Goal: Task Accomplishment & Management: Manage account settings

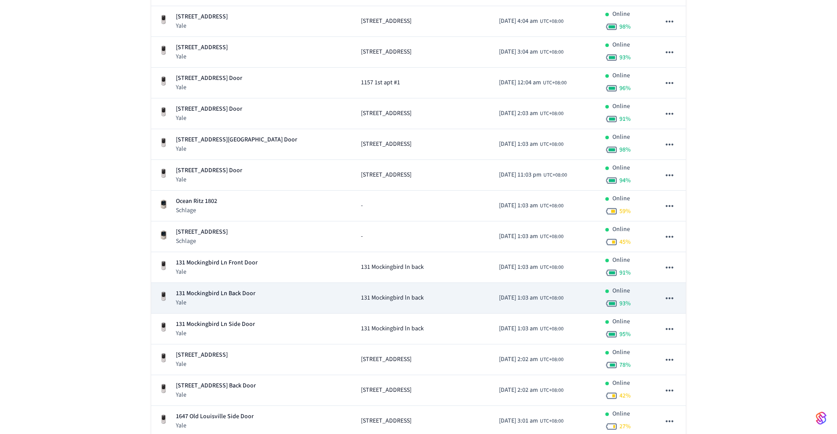
scroll to position [288, 0]
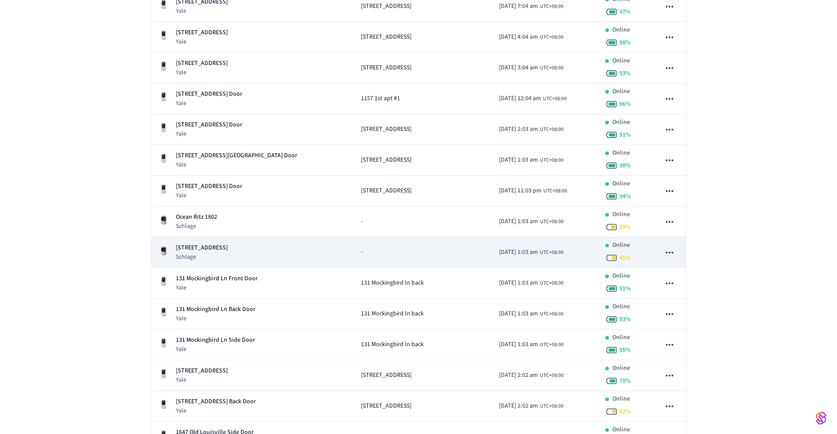
click at [667, 254] on icon "sticky table" at bounding box center [669, 252] width 11 height 11
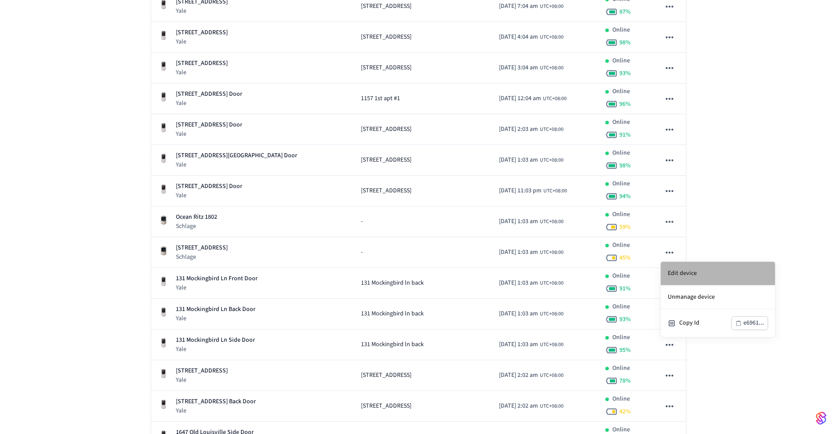
click at [708, 270] on li "Edit device" at bounding box center [718, 274] width 114 height 24
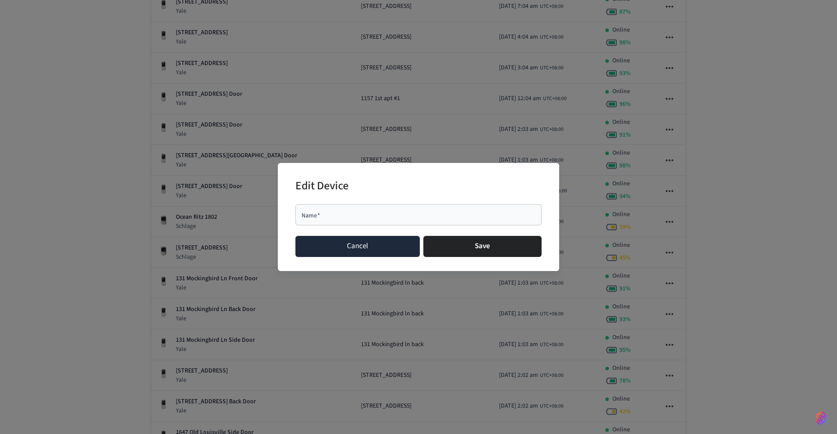
click at [363, 250] on button "Cancel" at bounding box center [357, 246] width 124 height 21
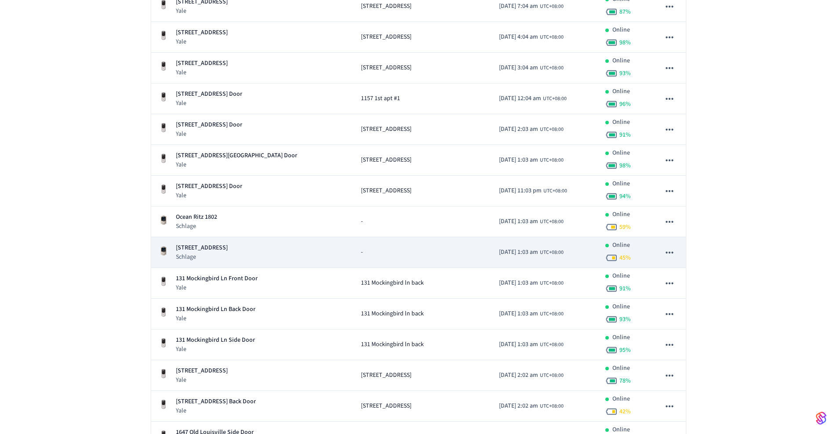
click at [241, 249] on div "815 Main St. #306 Schlage" at bounding box center [252, 252] width 189 height 18
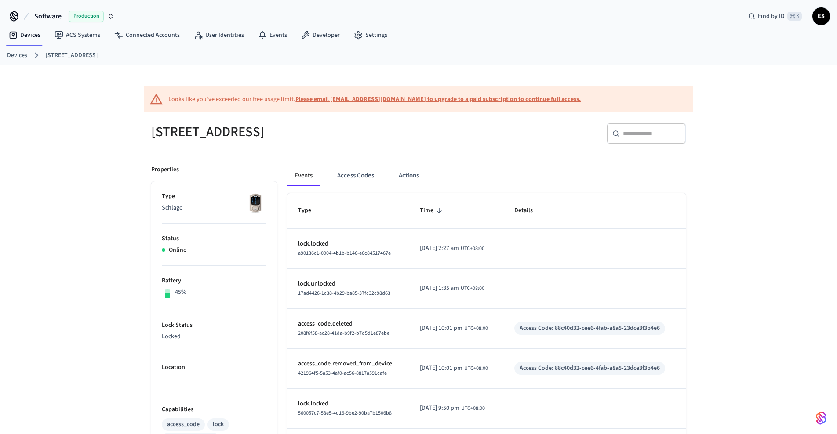
drag, startPoint x: 153, startPoint y: 129, endPoint x: 292, endPoint y: 141, distance: 139.8
click at [292, 141] on h5 "[STREET_ADDRESS]" at bounding box center [282, 132] width 262 height 18
copy h5 "[STREET_ADDRESS]"
drag, startPoint x: 353, startPoint y: 176, endPoint x: 359, endPoint y: 176, distance: 5.3
click at [353, 176] on button "Access Codes" at bounding box center [355, 175] width 51 height 21
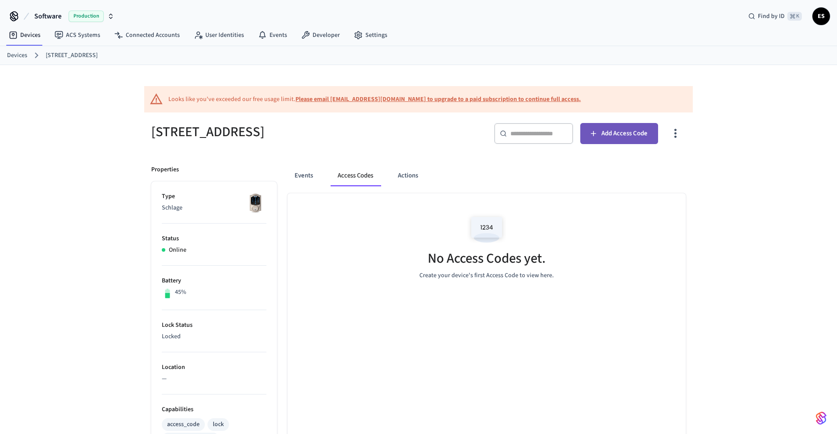
click at [624, 132] on span "Add Access Code" at bounding box center [624, 133] width 46 height 11
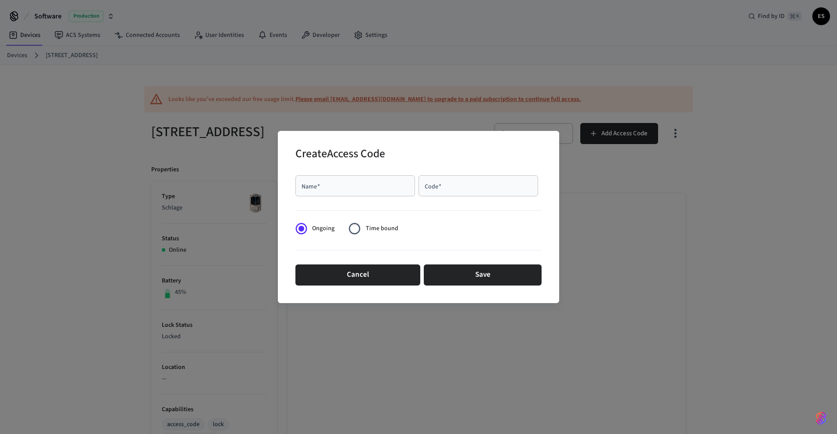
click at [339, 191] on div "Name   *" at bounding box center [355, 185] width 120 height 21
type input "******"
click at [457, 189] on input "Code   *" at bounding box center [478, 186] width 109 height 9
type input "****"
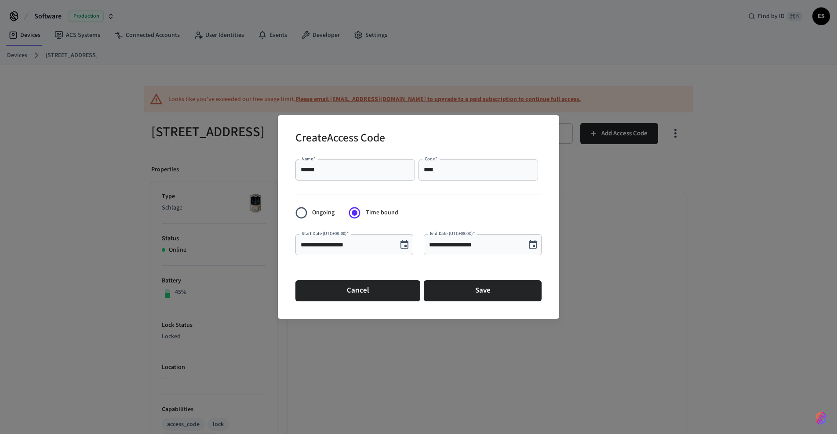
click at [404, 246] on icon "Choose date, selected date is Oct 10, 2025" at bounding box center [404, 245] width 11 height 11
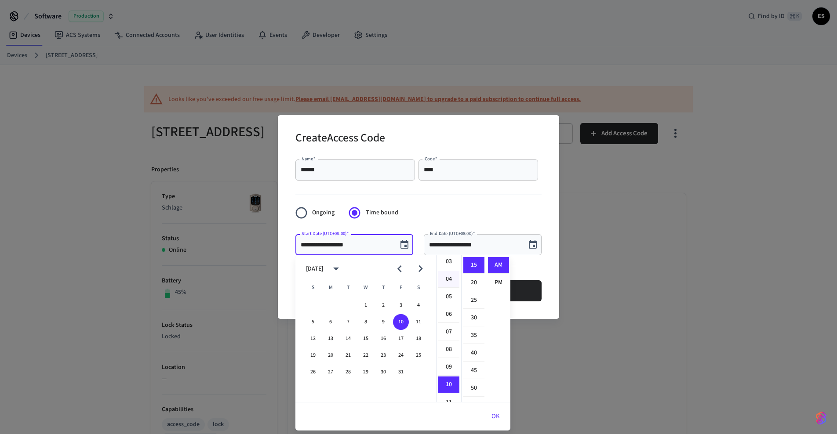
scroll to position [56, 0]
click at [447, 280] on li "04" at bounding box center [448, 280] width 21 height 17
click at [474, 268] on li "00" at bounding box center [473, 265] width 21 height 17
type input "**********"
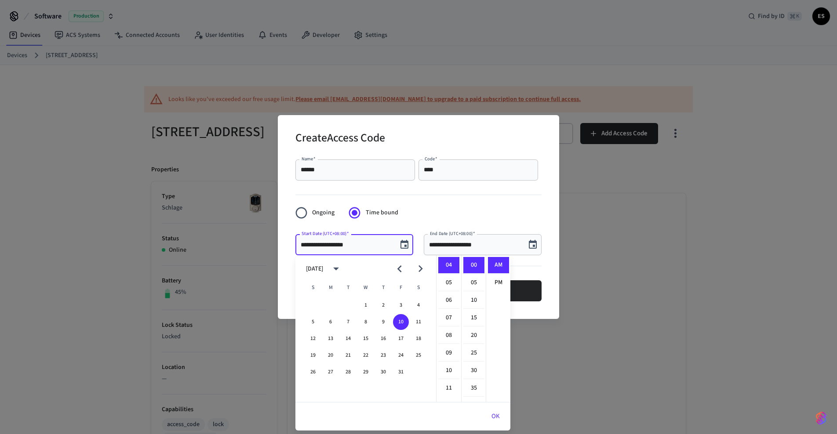
click at [500, 416] on button "OK" at bounding box center [495, 416] width 29 height 21
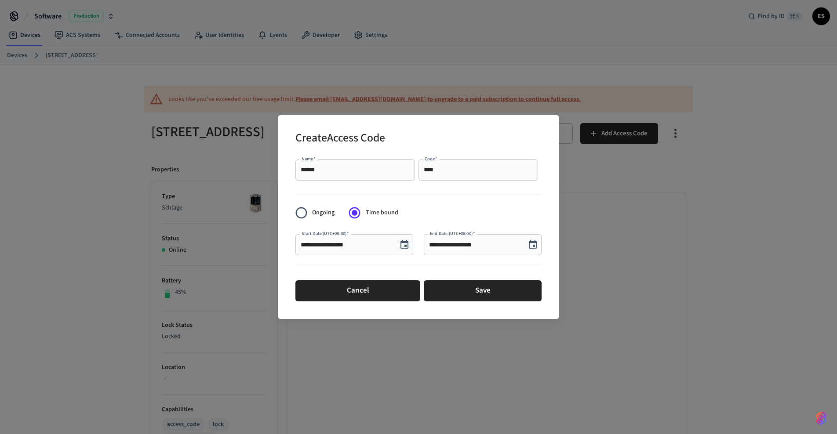
click at [476, 244] on input "**********" at bounding box center [474, 244] width 91 height 9
click at [530, 246] on icon "Choose date, selected date is Oct 10, 2025" at bounding box center [532, 245] width 11 height 11
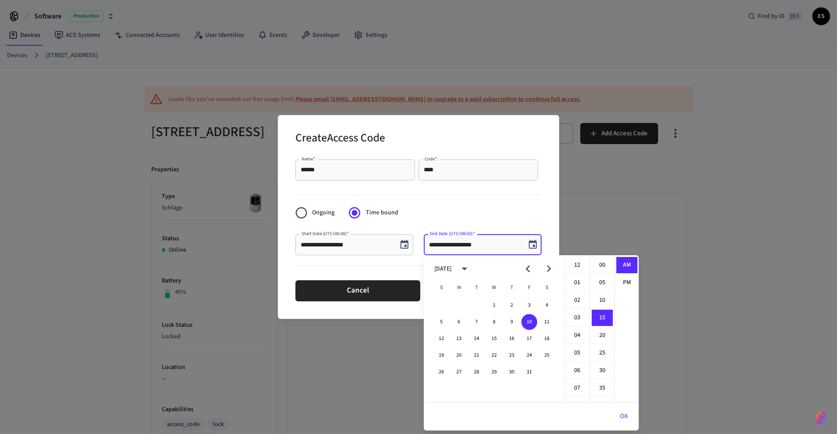
scroll to position [53, 0]
click at [625, 278] on li "PM" at bounding box center [626, 283] width 21 height 16
type input "**********"
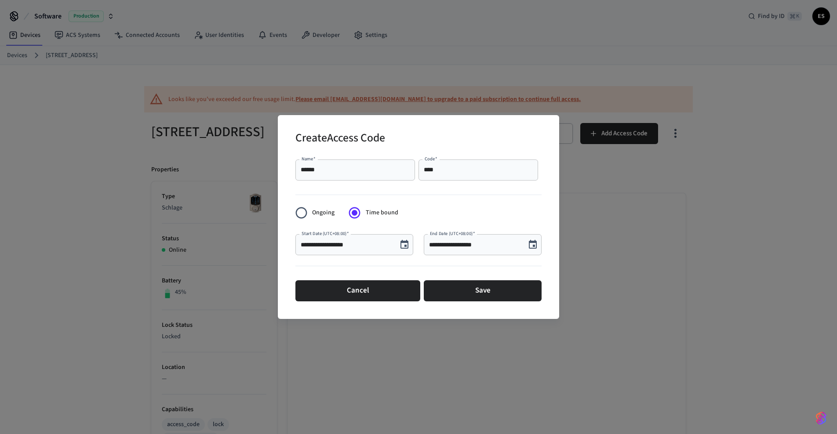
scroll to position [16, 0]
click at [489, 288] on button "Save" at bounding box center [483, 290] width 118 height 21
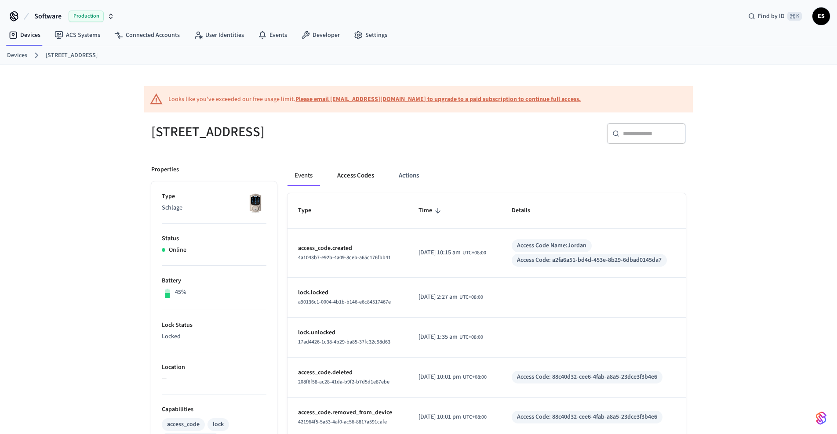
click at [360, 174] on button "Access Codes" at bounding box center [355, 175] width 51 height 21
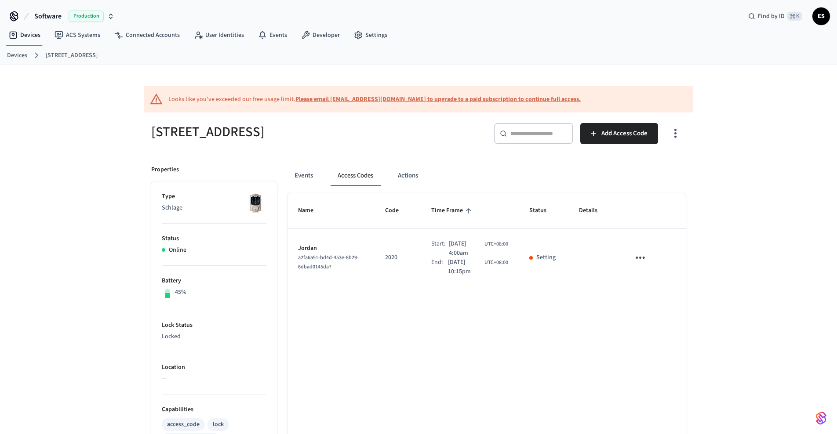
click at [644, 261] on icon "sticky table" at bounding box center [640, 258] width 14 height 14
click at [753, 258] on div at bounding box center [418, 217] width 837 height 434
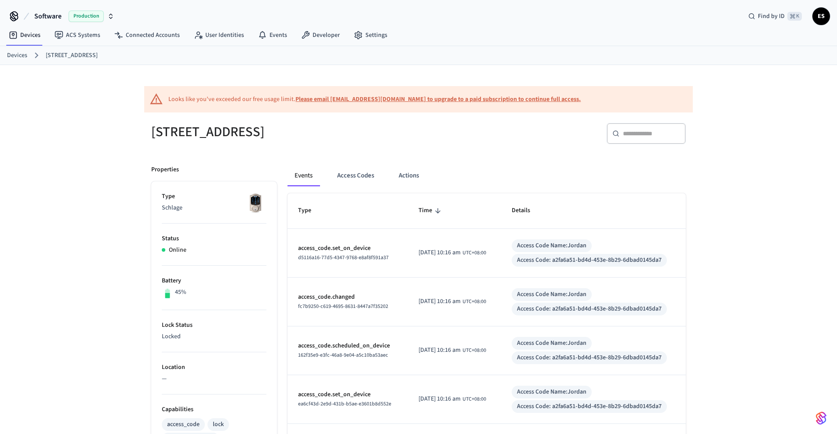
drag, startPoint x: 366, startPoint y: 174, endPoint x: 535, endPoint y: 182, distance: 169.4
click at [366, 174] on button "Access Codes" at bounding box center [355, 175] width 51 height 21
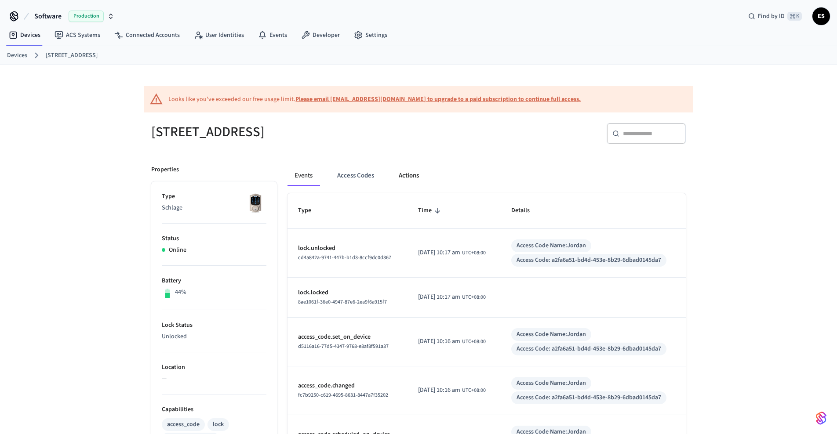
drag, startPoint x: 348, startPoint y: 175, endPoint x: 397, endPoint y: 178, distance: 49.3
click at [348, 175] on button "Access Codes" at bounding box center [355, 175] width 51 height 21
